Goal: Task Accomplishment & Management: Use online tool/utility

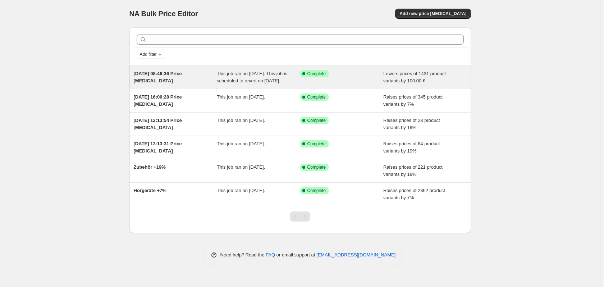
click at [203, 85] on div "[DATE] 08:46:36 Price [MEDICAL_DATA]" at bounding box center [175, 77] width 83 height 14
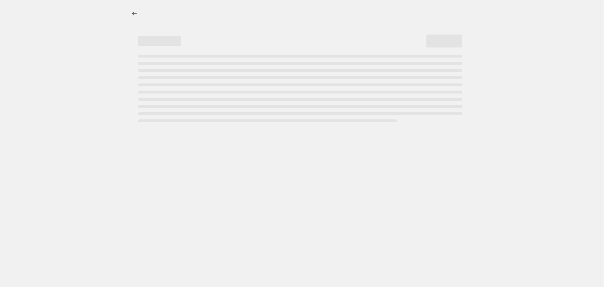
select select "by"
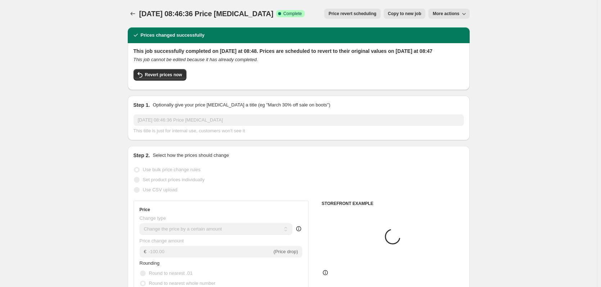
select select "collection"
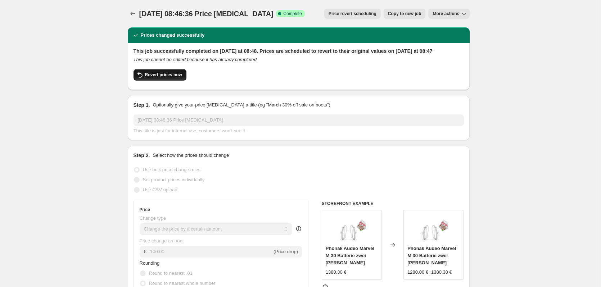
click at [163, 78] on span "Revert prices now" at bounding box center [163, 75] width 37 height 6
checkbox input "false"
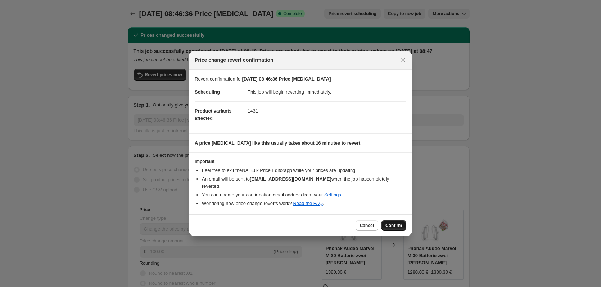
click at [396, 223] on span "Confirm" at bounding box center [393, 226] width 17 height 6
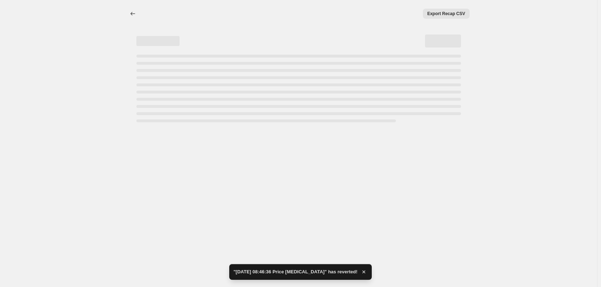
select select "by"
select select "collection"
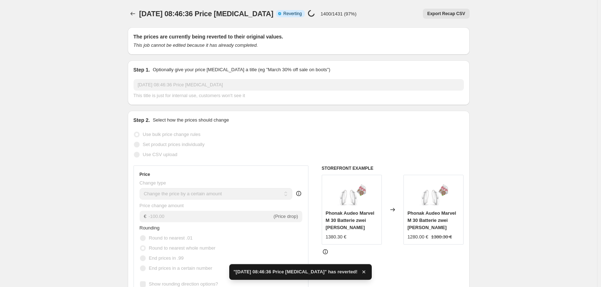
checkbox input "true"
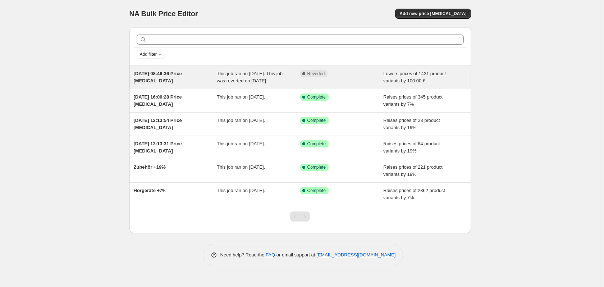
click at [185, 79] on div "[DATE] 08:46:36 Price [MEDICAL_DATA]" at bounding box center [175, 77] width 83 height 14
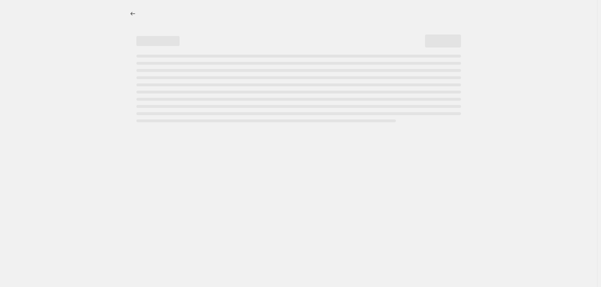
select select "by"
select select "collection"
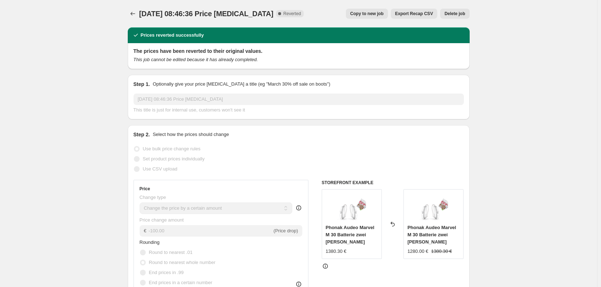
click at [372, 16] on span "Copy to new job" at bounding box center [366, 14] width 33 height 6
select select "by"
select select "collection"
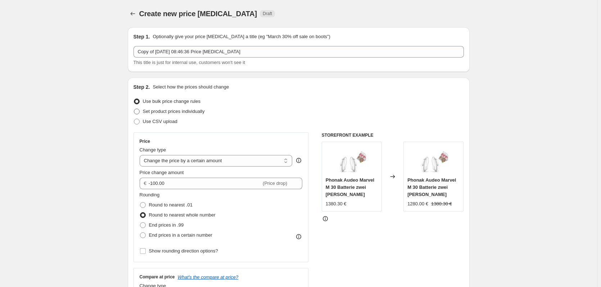
click at [172, 111] on span "Set product prices individually" at bounding box center [174, 111] width 62 height 5
click at [134, 109] on input "Set product prices individually" at bounding box center [134, 109] width 0 height 0
radio input "true"
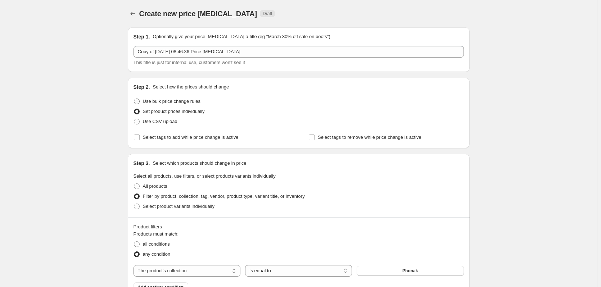
click at [139, 101] on span at bounding box center [137, 102] width 6 height 6
click at [134, 99] on input "Use bulk price change rules" at bounding box center [134, 99] width 0 height 0
radio input "true"
select select "by"
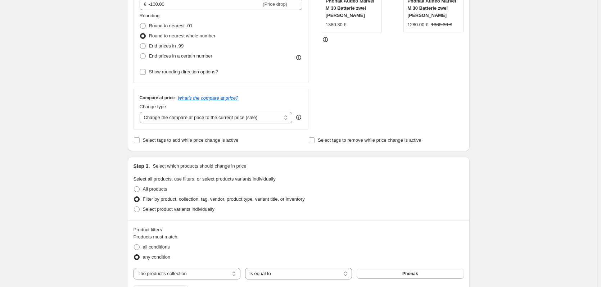
scroll to position [180, 0]
click at [276, 119] on select "Change the compare at price to the current price (sale) Change the compare at p…" at bounding box center [216, 117] width 153 height 12
click at [141, 111] on select "Change the compare at price to the current price (sale) Change the compare at p…" at bounding box center [216, 117] width 153 height 12
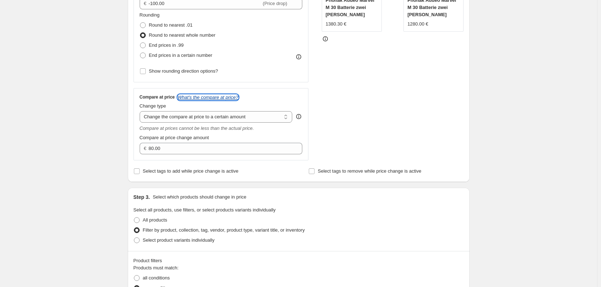
click at [210, 97] on icon "What's the compare at price?" at bounding box center [208, 97] width 61 height 5
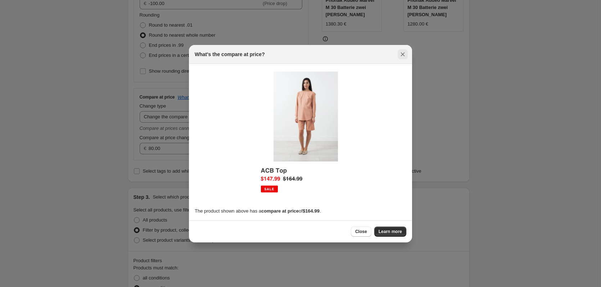
click at [403, 55] on icon "Close" at bounding box center [403, 54] width 4 height 4
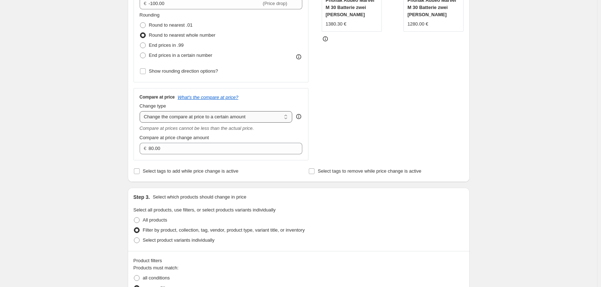
click at [214, 115] on select "Change the compare at price to the current price (sale) Change the compare at p…" at bounding box center [216, 117] width 153 height 12
select select "by"
click at [141, 111] on select "Change the compare at price to the current price (sale) Change the compare at p…" at bounding box center [216, 117] width 153 height 12
type input "-10.00"
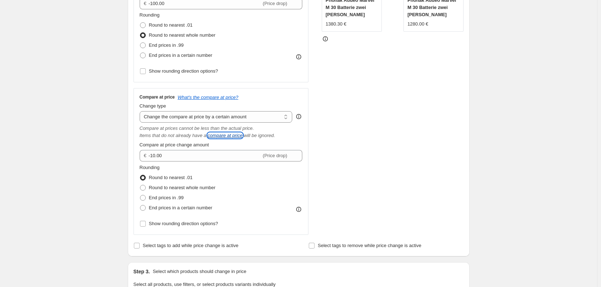
click at [224, 137] on icon "compare at price" at bounding box center [225, 135] width 35 height 5
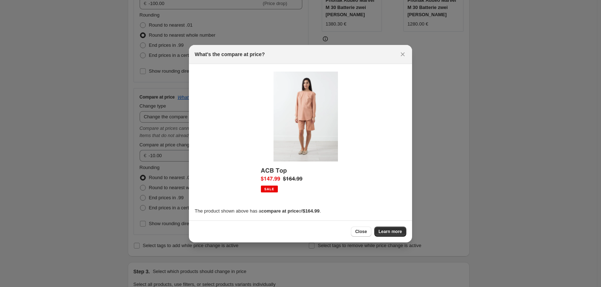
scroll to position [0, 0]
click at [404, 53] on icon "Close" at bounding box center [402, 54] width 7 height 7
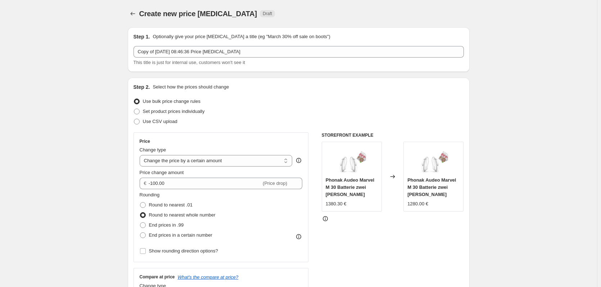
scroll to position [180, 0]
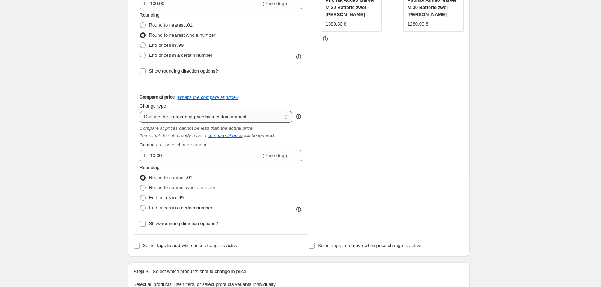
click at [214, 121] on select "Change the compare at price to the current price (sale) Change the compare at p…" at bounding box center [216, 117] width 153 height 12
click at [141, 111] on select "Change the compare at price to the current price (sale) Change the compare at p…" at bounding box center [216, 117] width 153 height 12
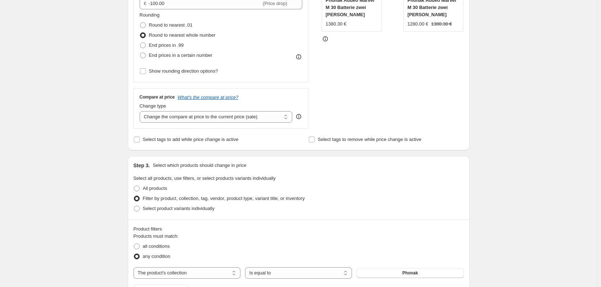
click at [195, 125] on div "Compare at price What's the compare at price? Change type Change the compare at…" at bounding box center [220, 108] width 175 height 40
click at [195, 95] on icon "What's the compare at price?" at bounding box center [208, 97] width 61 height 5
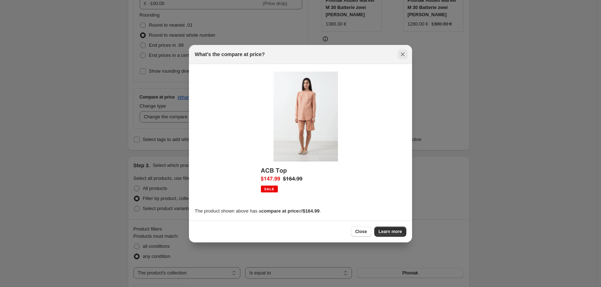
click at [403, 54] on icon "Close" at bounding box center [402, 54] width 7 height 7
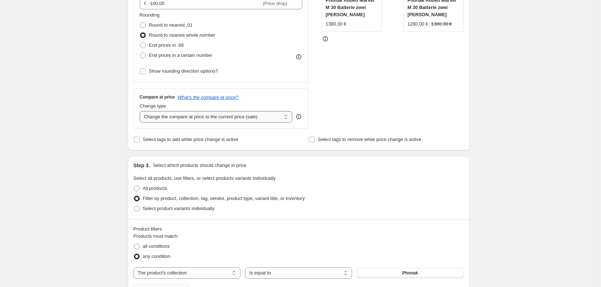
click at [186, 116] on select "Change the compare at price to the current price (sale) Change the compare at p…" at bounding box center [216, 117] width 153 height 12
click at [141, 111] on select "Change the compare at price to the current price (sale) Change the compare at p…" at bounding box center [216, 117] width 153 height 12
click at [192, 118] on select "Change the compare at price to the current price (sale) Change the compare at p…" at bounding box center [216, 117] width 153 height 12
click at [141, 111] on select "Change the compare at price to the current price (sale) Change the compare at p…" at bounding box center [216, 117] width 153 height 12
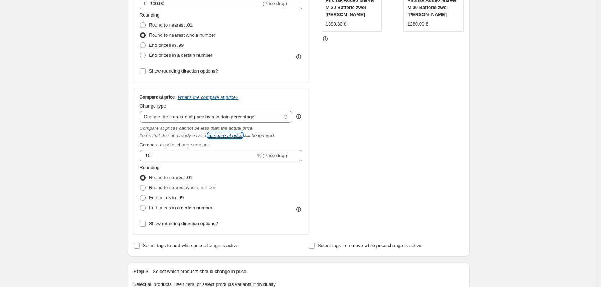
click at [213, 137] on icon "compare at price" at bounding box center [225, 135] width 35 height 5
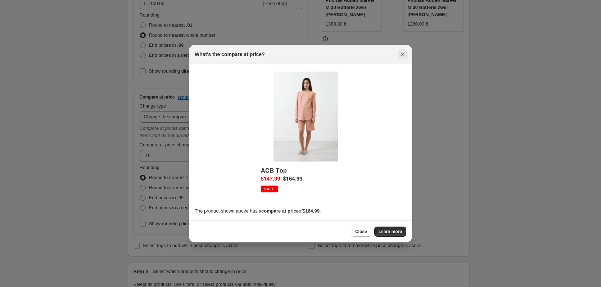
click at [402, 52] on icon "Close" at bounding box center [402, 54] width 7 height 7
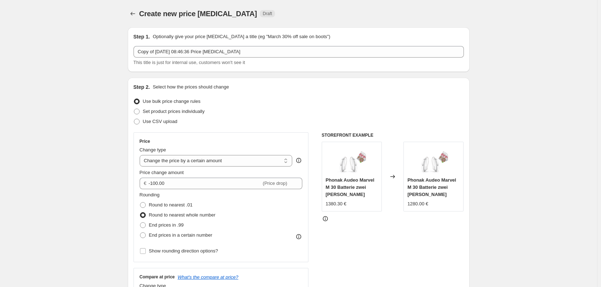
scroll to position [180, 0]
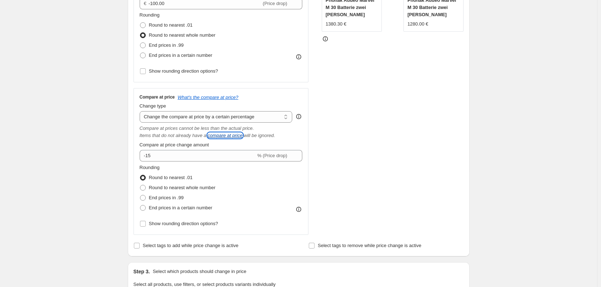
click at [222, 136] on icon "compare at price" at bounding box center [225, 135] width 35 height 5
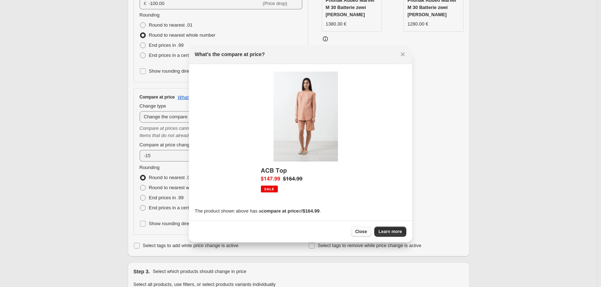
click at [359, 233] on span "Close" at bounding box center [361, 232] width 12 height 6
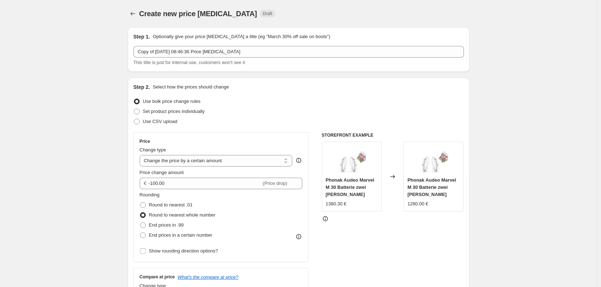
scroll to position [180, 0]
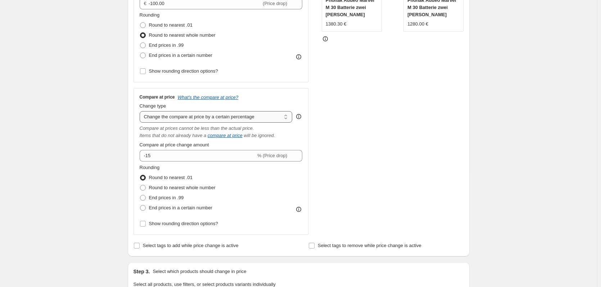
click at [252, 118] on select "Change the compare at price to the current price (sale) Change the compare at p…" at bounding box center [216, 117] width 153 height 12
select select "by"
click at [141, 111] on select "Change the compare at price to the current price (sale) Change the compare at p…" at bounding box center [216, 117] width 153 height 12
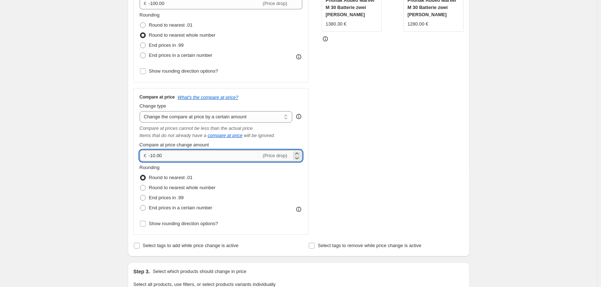
drag, startPoint x: 152, startPoint y: 156, endPoint x: 156, endPoint y: 156, distance: 3.6
click at [152, 156] on input "-10.00" at bounding box center [205, 156] width 113 height 12
click at [157, 156] on input "-10.00" at bounding box center [205, 156] width 113 height 12
type input "-100.00"
click at [120, 176] on div "Create new price [MEDICAL_DATA]. This page is ready Create new price [MEDICAL_D…" at bounding box center [298, 288] width 597 height 937
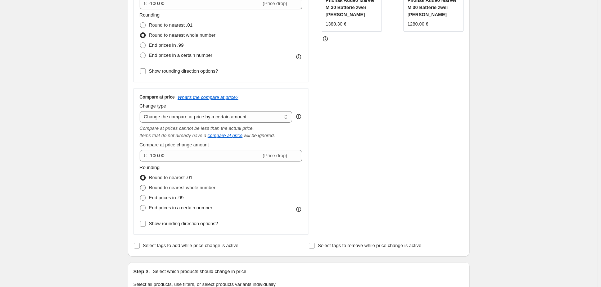
click at [146, 188] on span at bounding box center [143, 188] width 6 height 6
click at [140, 185] on input "Round to nearest whole number" at bounding box center [140, 185] width 0 height 0
radio input "true"
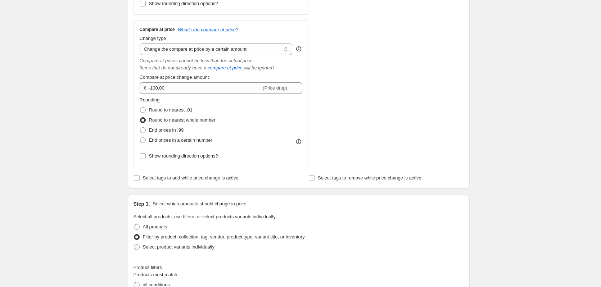
scroll to position [252, 0]
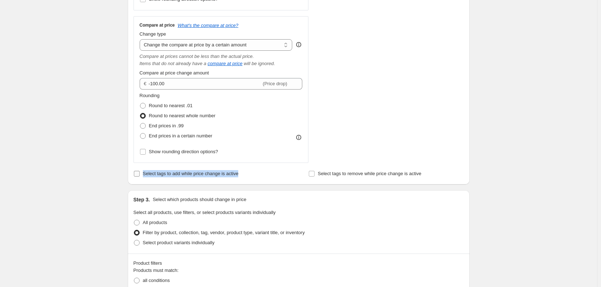
drag, startPoint x: 254, startPoint y: 178, endPoint x: 144, endPoint y: 174, distance: 109.8
click at [144, 174] on div "Select tags to add while price change is active" at bounding box center [210, 174] width 155 height 10
copy span "Select tags to add while price change is active"
click at [140, 173] on input "Select tags to add while price change is active" at bounding box center [137, 174] width 6 height 6
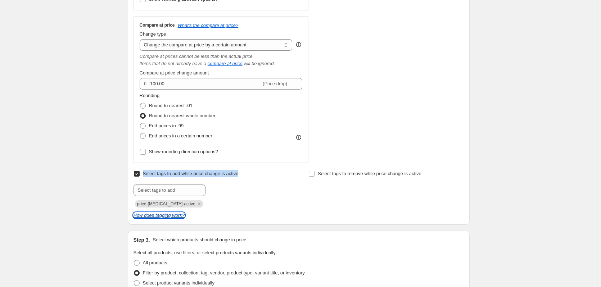
click at [161, 218] on icon "How does tagging work?" at bounding box center [158, 215] width 51 height 5
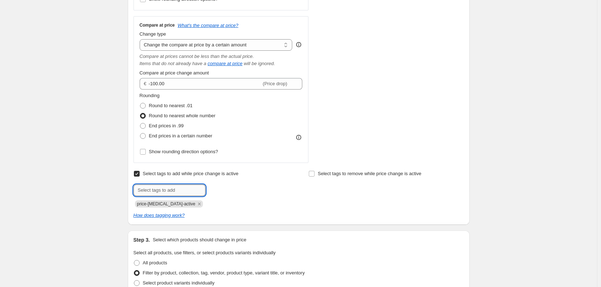
click at [145, 192] on input "text" at bounding box center [169, 191] width 72 height 12
click at [137, 174] on input "Select tags to add while price change is active" at bounding box center [137, 174] width 6 height 6
checkbox input "false"
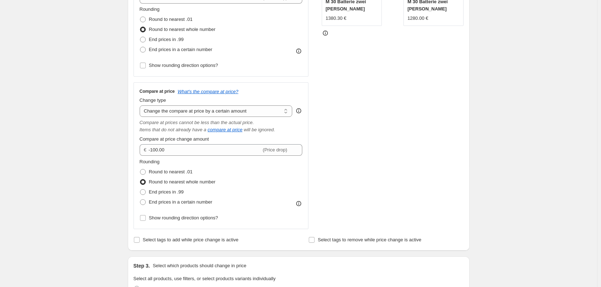
scroll to position [180, 0]
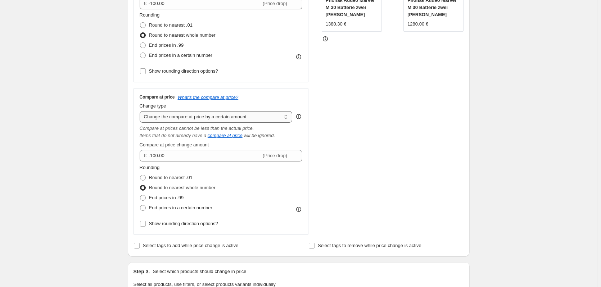
click at [207, 115] on select "Change the compare at price to the current price (sale) Change the compare at p…" at bounding box center [216, 117] width 153 height 12
click at [141, 111] on select "Change the compare at price to the current price (sale) Change the compare at p…" at bounding box center [216, 117] width 153 height 12
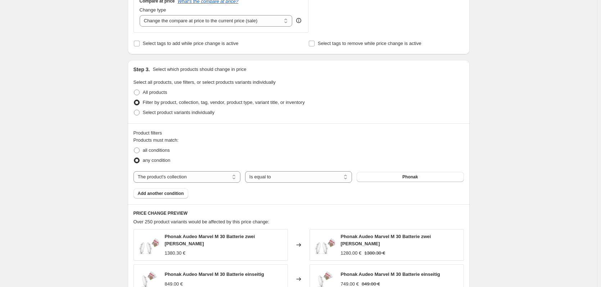
scroll to position [252, 0]
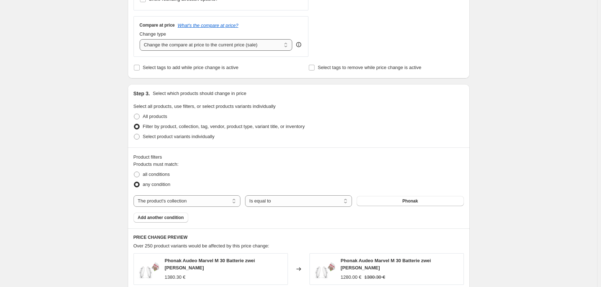
click at [219, 47] on select "Change the compare at price to the current price (sale) Change the compare at p…" at bounding box center [216, 45] width 153 height 12
click at [141, 39] on select "Change the compare at price to the current price (sale) Change the compare at p…" at bounding box center [216, 45] width 153 height 12
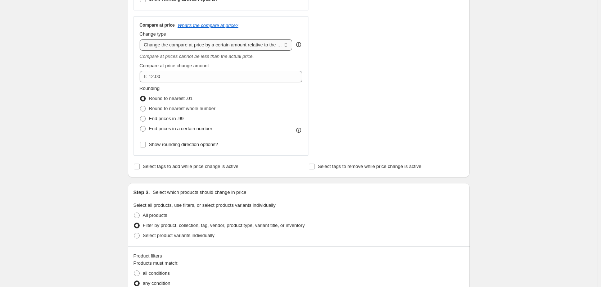
click at [217, 46] on select "Change the compare at price to the current price (sale) Change the compare at p…" at bounding box center [216, 45] width 153 height 12
select select "ep"
click at [141, 39] on select "Change the compare at price to the current price (sale) Change the compare at p…" at bounding box center [216, 45] width 153 height 12
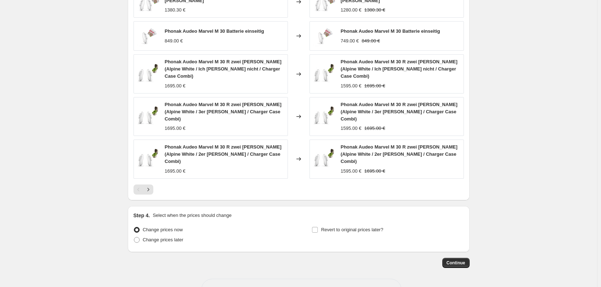
scroll to position [520, 0]
click at [316, 226] on input "Revert to original prices later?" at bounding box center [315, 229] width 6 height 6
checkbox input "true"
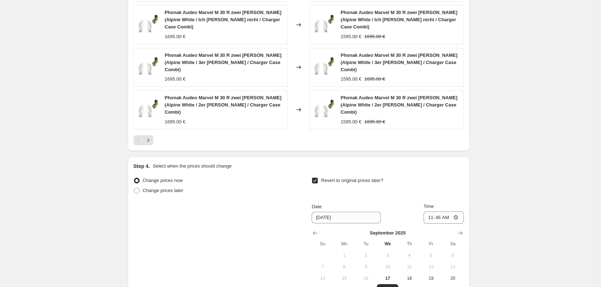
scroll to position [628, 0]
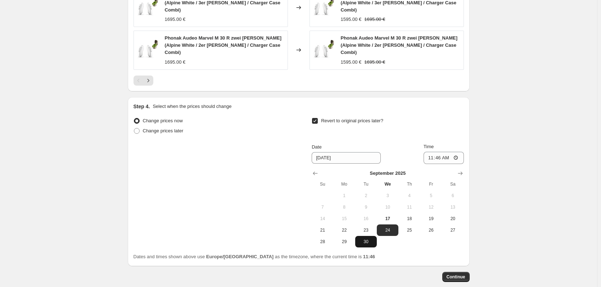
click at [367, 239] on span "30" at bounding box center [366, 242] width 16 height 6
type input "[DATE]"
click at [443, 152] on input "11:46" at bounding box center [443, 158] width 40 height 12
type input "09:00"
click at [452, 274] on span "Continue" at bounding box center [455, 277] width 19 height 6
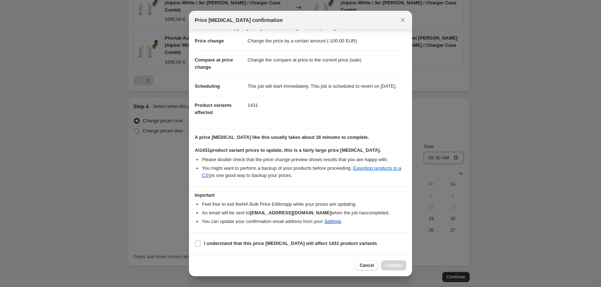
scroll to position [18, 0]
click at [196, 243] on input "I understand that this price [MEDICAL_DATA] will affect 1431 product variants" at bounding box center [198, 244] width 6 height 6
checkbox input "true"
click at [397, 267] on span "Confirm" at bounding box center [393, 266] width 17 height 6
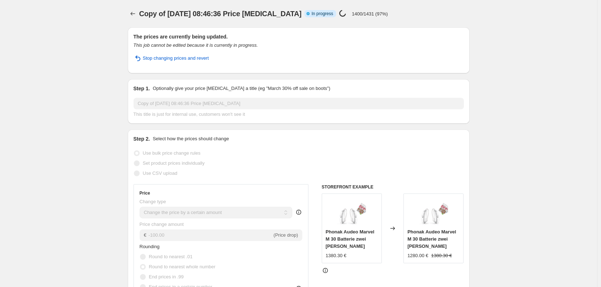
select select "by"
select select "collection"
